Goal: Task Accomplishment & Management: Use online tool/utility

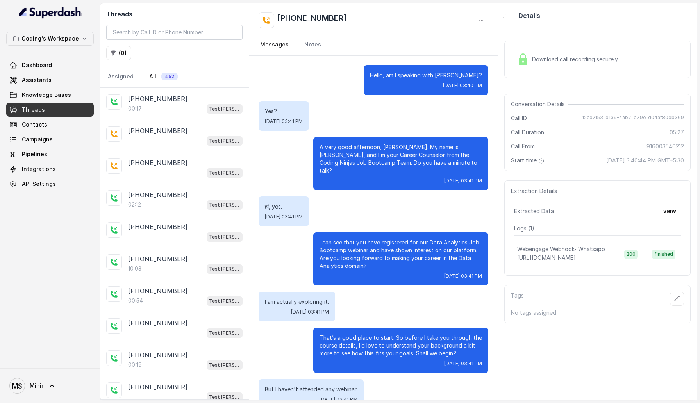
scroll to position [1597, 0]
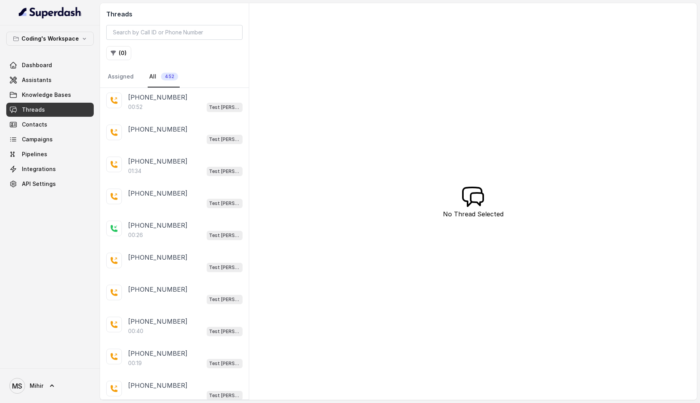
scroll to position [1302, 0]
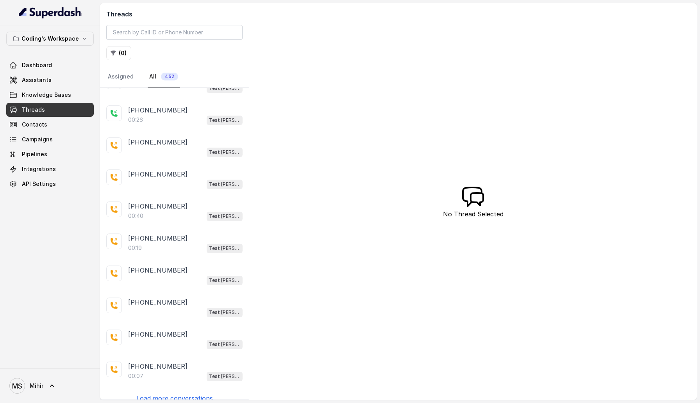
click at [180, 394] on div "[PHONE_NUMBER]:17 Test [PERSON_NAME] [PHONE_NUMBER] Test [PERSON_NAME] [PHONE_N…" at bounding box center [174, 244] width 149 height 312
click at [180, 394] on p "Load more conversations" at bounding box center [174, 398] width 77 height 9
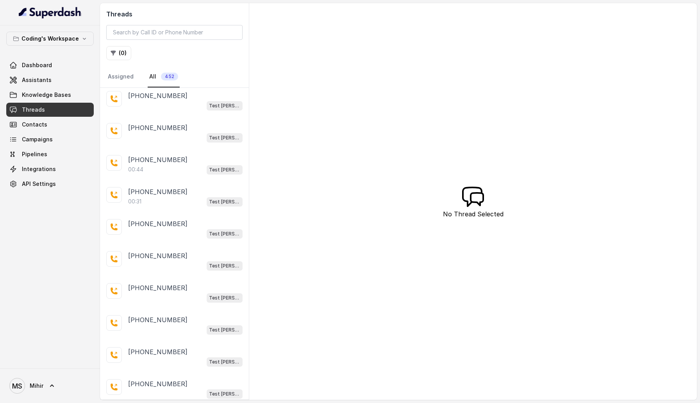
scroll to position [2894, 0]
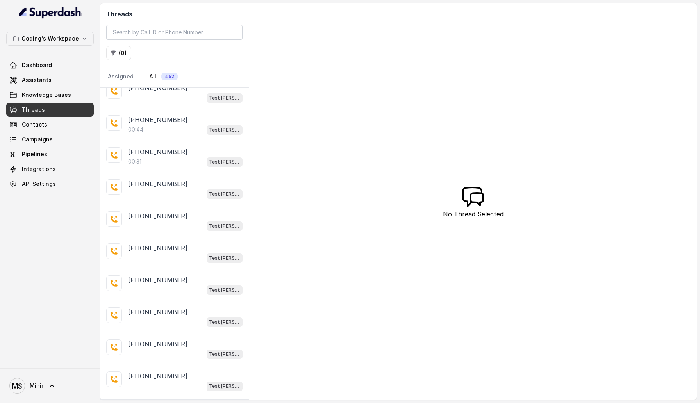
click at [180, 403] on p "Load more conversations" at bounding box center [174, 408] width 77 height 9
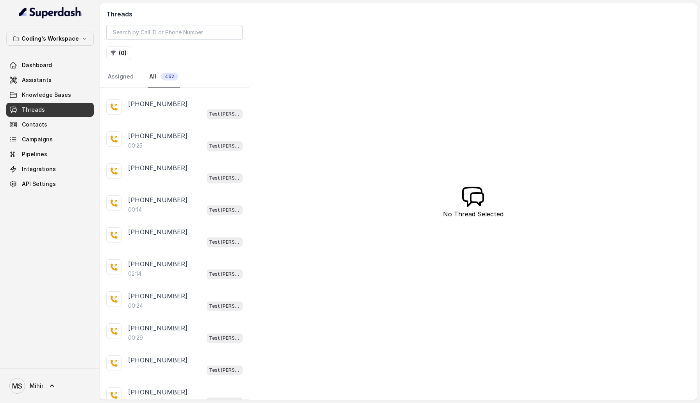
scroll to position [4440, 0]
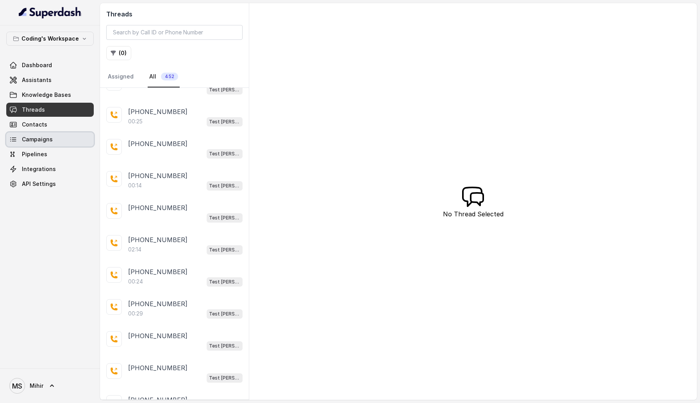
click at [42, 139] on span "Campaigns" at bounding box center [37, 140] width 31 height 8
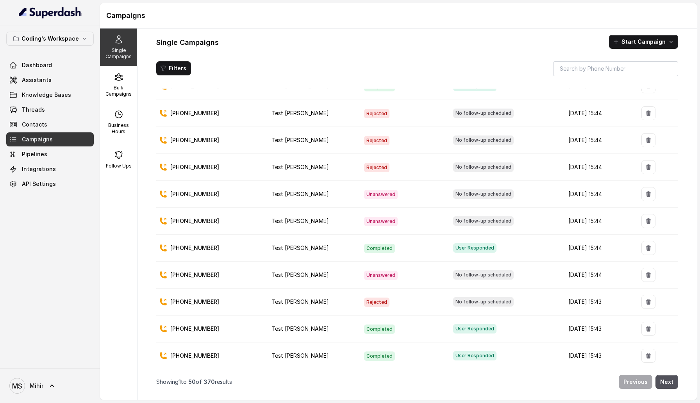
scroll to position [222, 0]
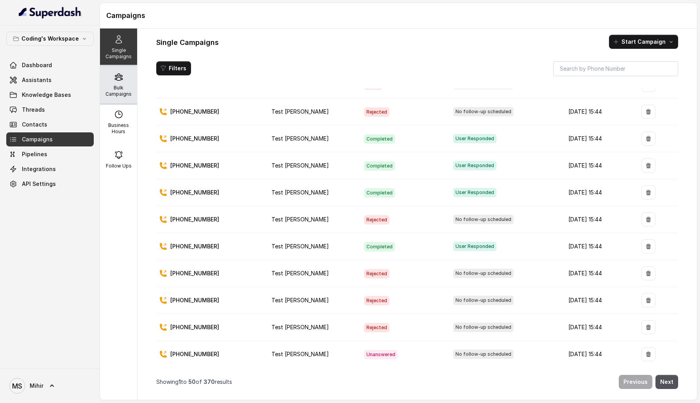
click at [128, 86] on p "Bulk Campaigns" at bounding box center [118, 91] width 31 height 13
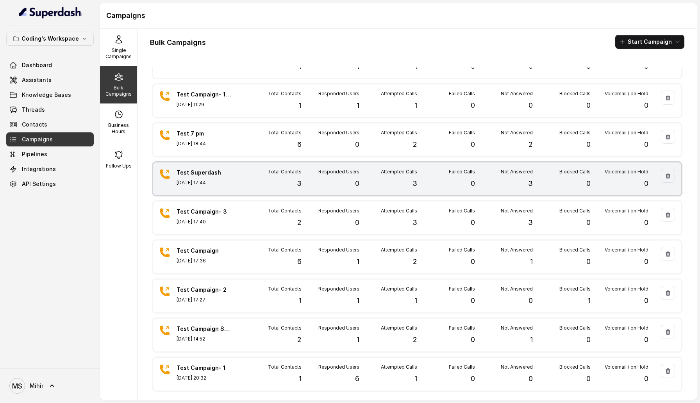
scroll to position [0, 0]
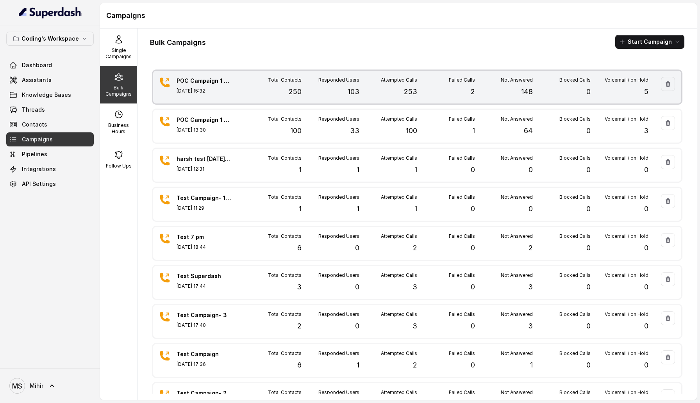
click at [246, 83] on div "Total Contacts 250" at bounding box center [273, 87] width 58 height 20
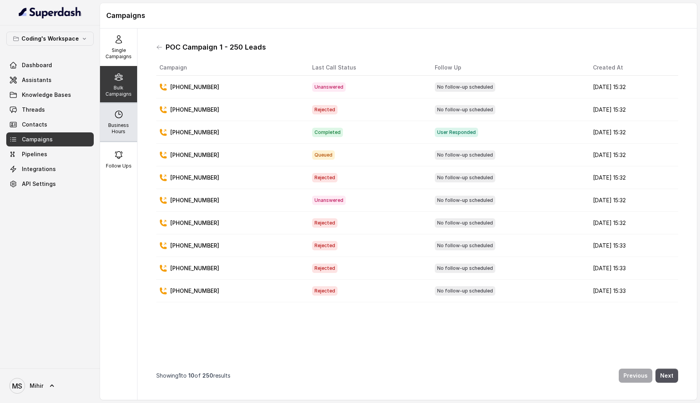
click at [127, 113] on div "Business Hours" at bounding box center [118, 123] width 37 height 38
select select "[GEOGRAPHIC_DATA]/[GEOGRAPHIC_DATA]"
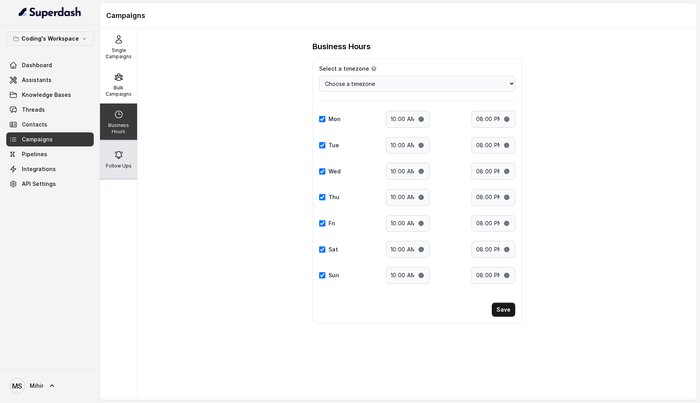
click at [130, 152] on div "Follow Ups" at bounding box center [118, 160] width 37 height 38
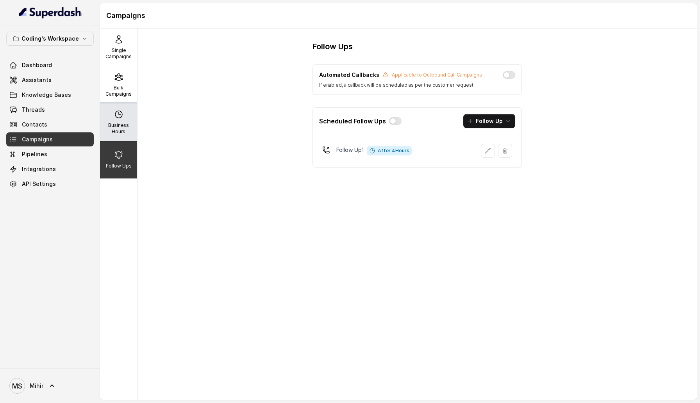
click at [129, 123] on p "Business Hours" at bounding box center [118, 128] width 31 height 13
select select "[GEOGRAPHIC_DATA]/[GEOGRAPHIC_DATA]"
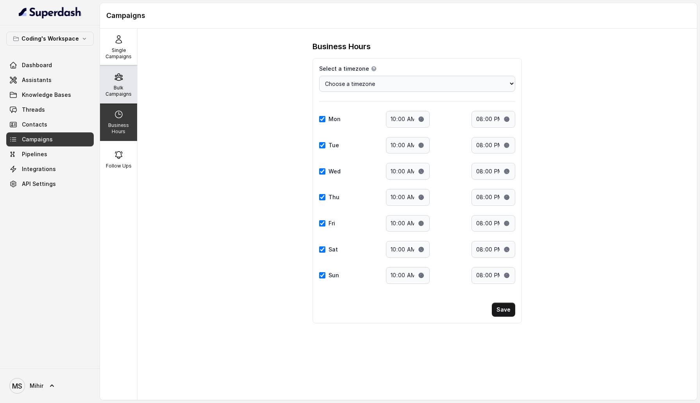
click at [121, 96] on p "Bulk Campaigns" at bounding box center [118, 91] width 31 height 13
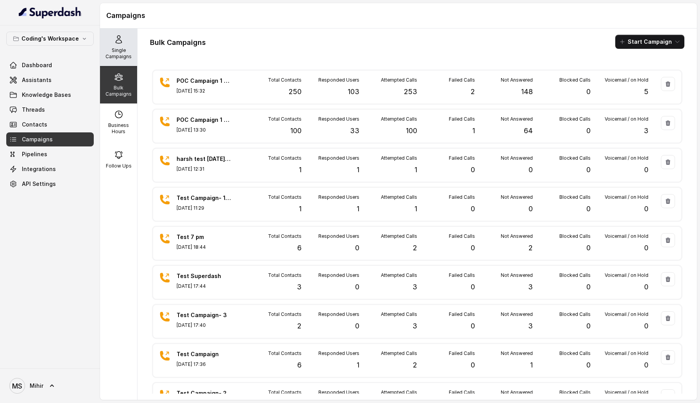
click at [127, 61] on div "Single Campaigns" at bounding box center [118, 48] width 37 height 38
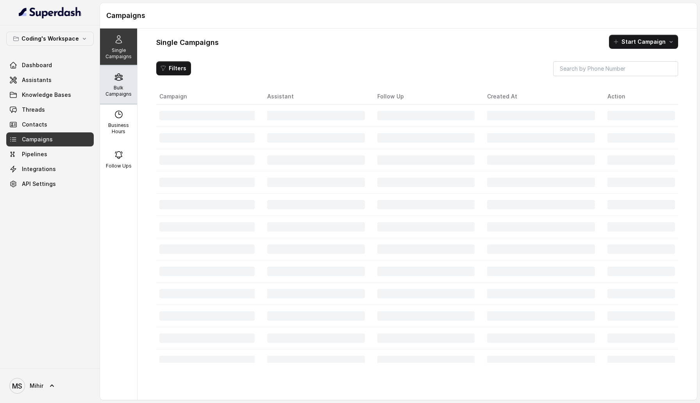
click at [127, 81] on div "Bulk Campaigns" at bounding box center [118, 85] width 37 height 38
